Goal: Task Accomplishment & Management: Use online tool/utility

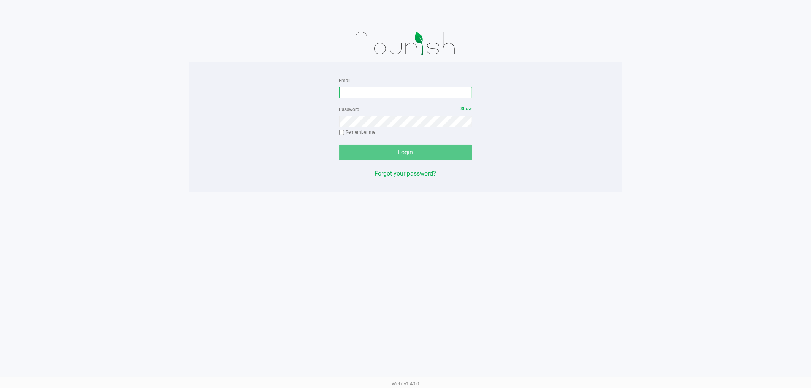
click at [378, 95] on input "Email" at bounding box center [405, 92] width 133 height 11
type input "[EMAIL_ADDRESS][DOMAIN_NAME]"
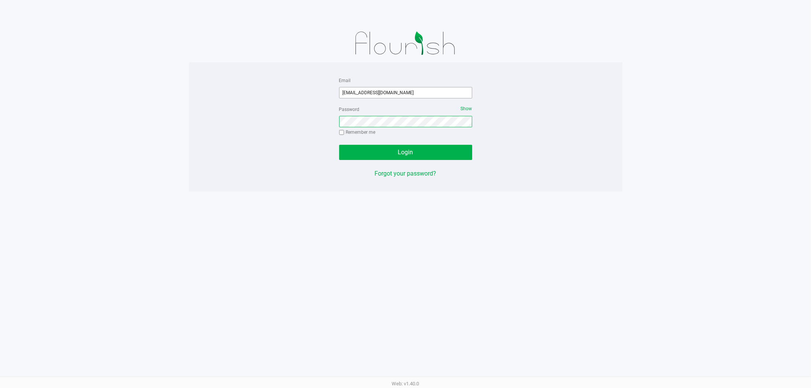
click at [339, 145] on button "Login" at bounding box center [405, 152] width 133 height 15
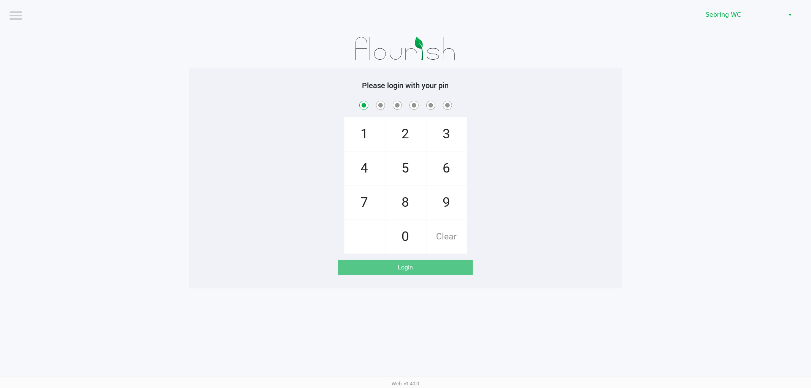
checkbox input "true"
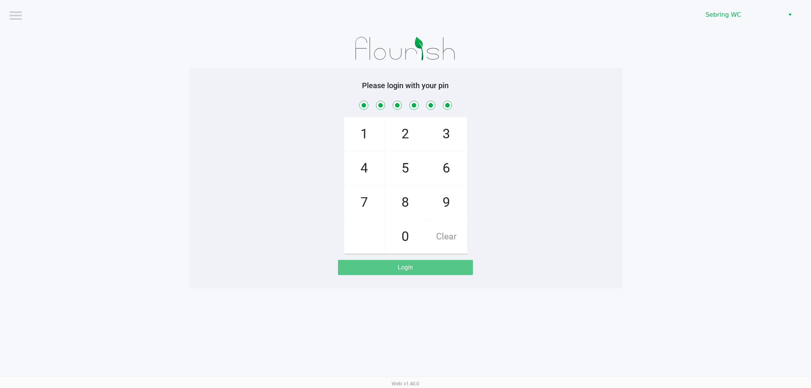
checkbox input "true"
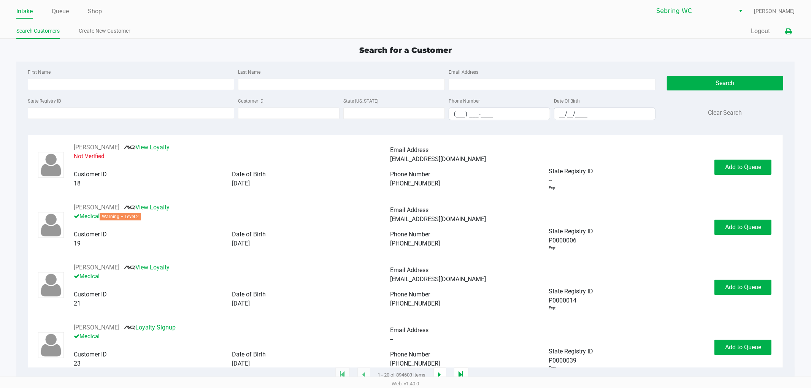
click at [785, 31] on icon at bounding box center [788, 31] width 6 height 5
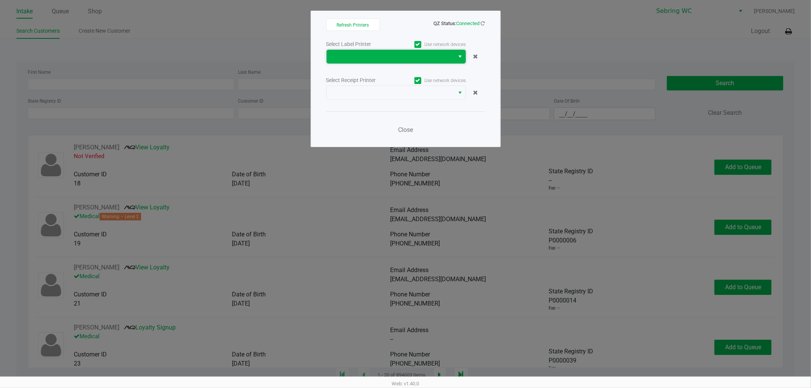
click at [355, 57] on span at bounding box center [390, 56] width 119 height 9
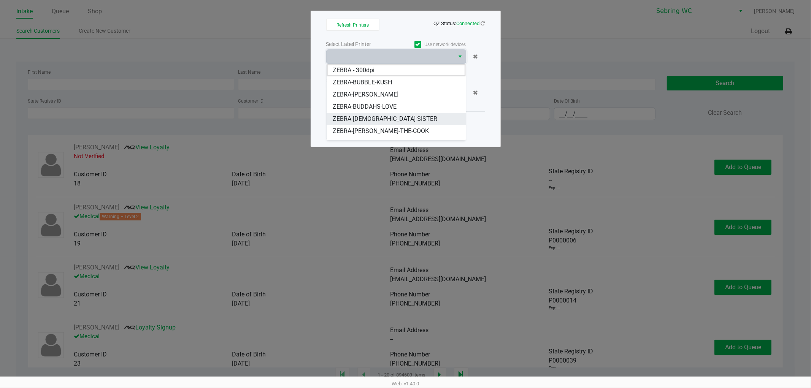
scroll to position [9, 0]
click at [371, 134] on span "ZEBRA-BUGLEWEED" at bounding box center [360, 134] width 55 height 9
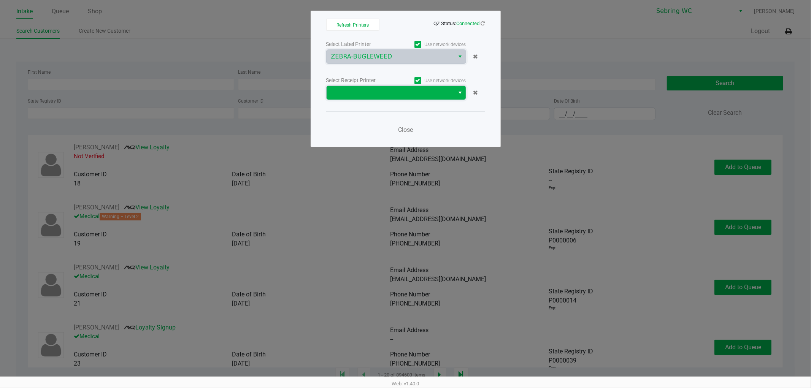
click at [381, 96] on span at bounding box center [390, 92] width 119 height 9
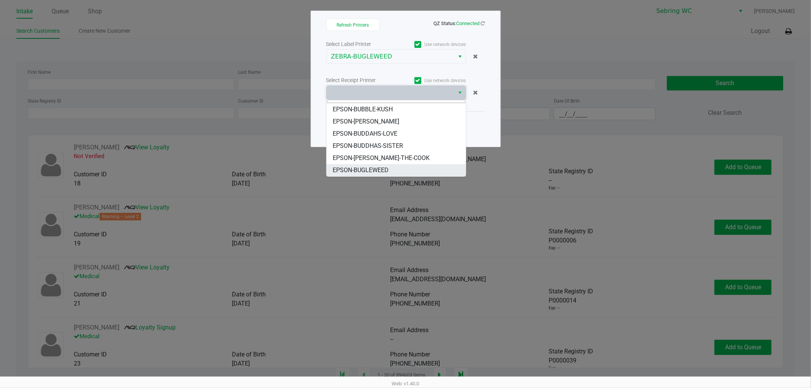
click at [364, 171] on span "EPSON-BUGLEWEED" at bounding box center [361, 170] width 56 height 9
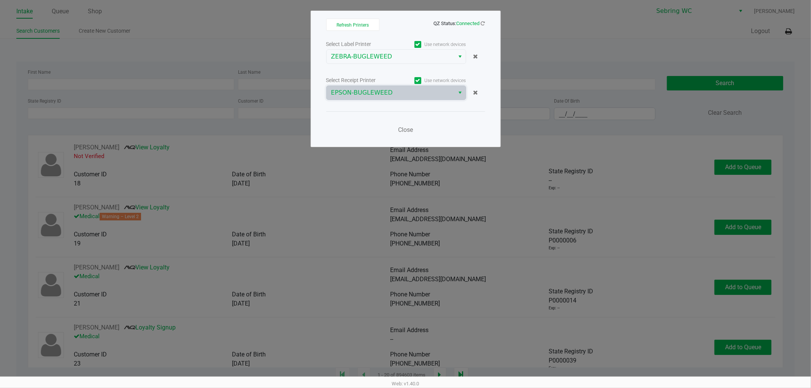
click at [485, 167] on ngb-modal-window "Refresh Printers QZ Status: Connected Select Label Printer Use network devices …" at bounding box center [405, 194] width 811 height 388
click at [405, 131] on span "Close" at bounding box center [405, 129] width 15 height 7
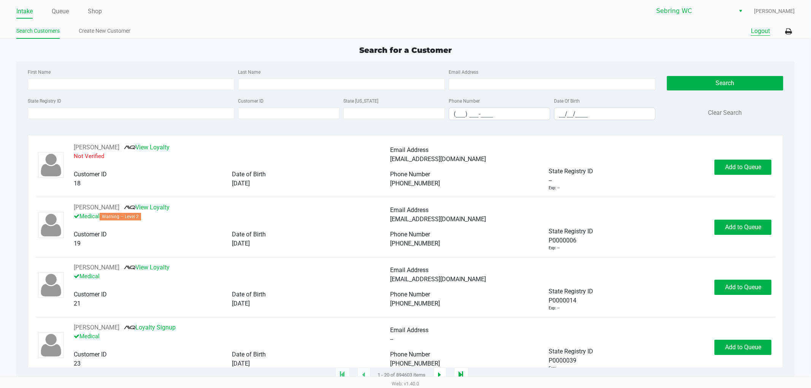
click at [757, 34] on button "Logout" at bounding box center [760, 31] width 19 height 9
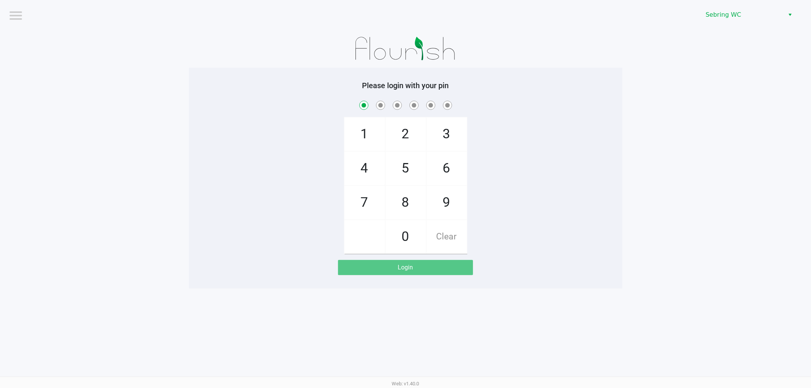
checkbox input "true"
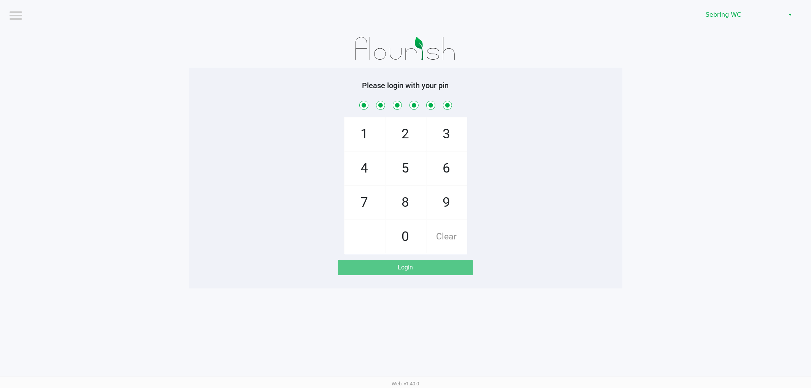
checkbox input "true"
